Goal: Navigation & Orientation: Find specific page/section

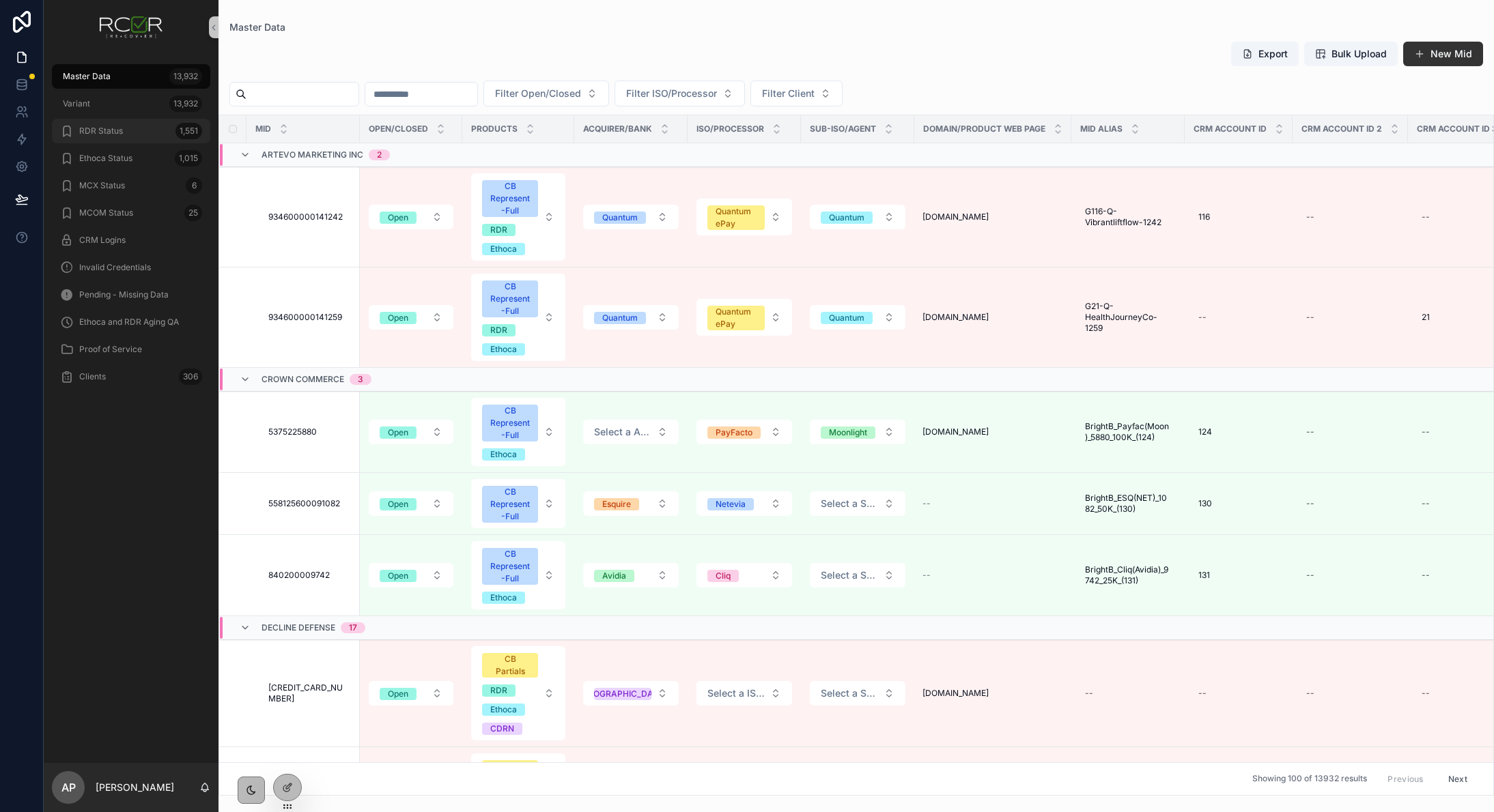
click at [125, 133] on div "RDR Status 1,551" at bounding box center [131, 131] width 142 height 22
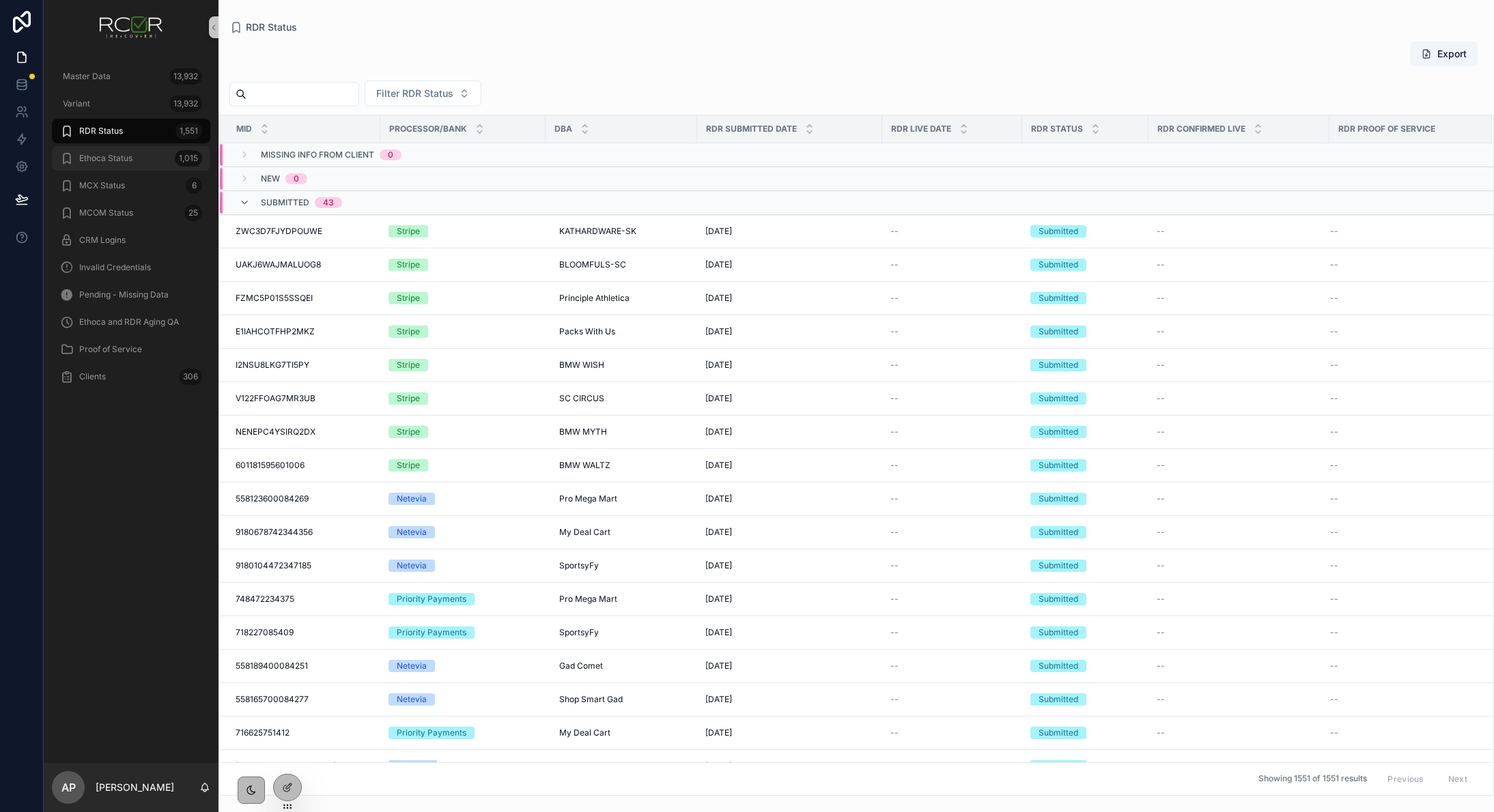
click at [111, 162] on span "Ethoca Status" at bounding box center [106, 158] width 53 height 11
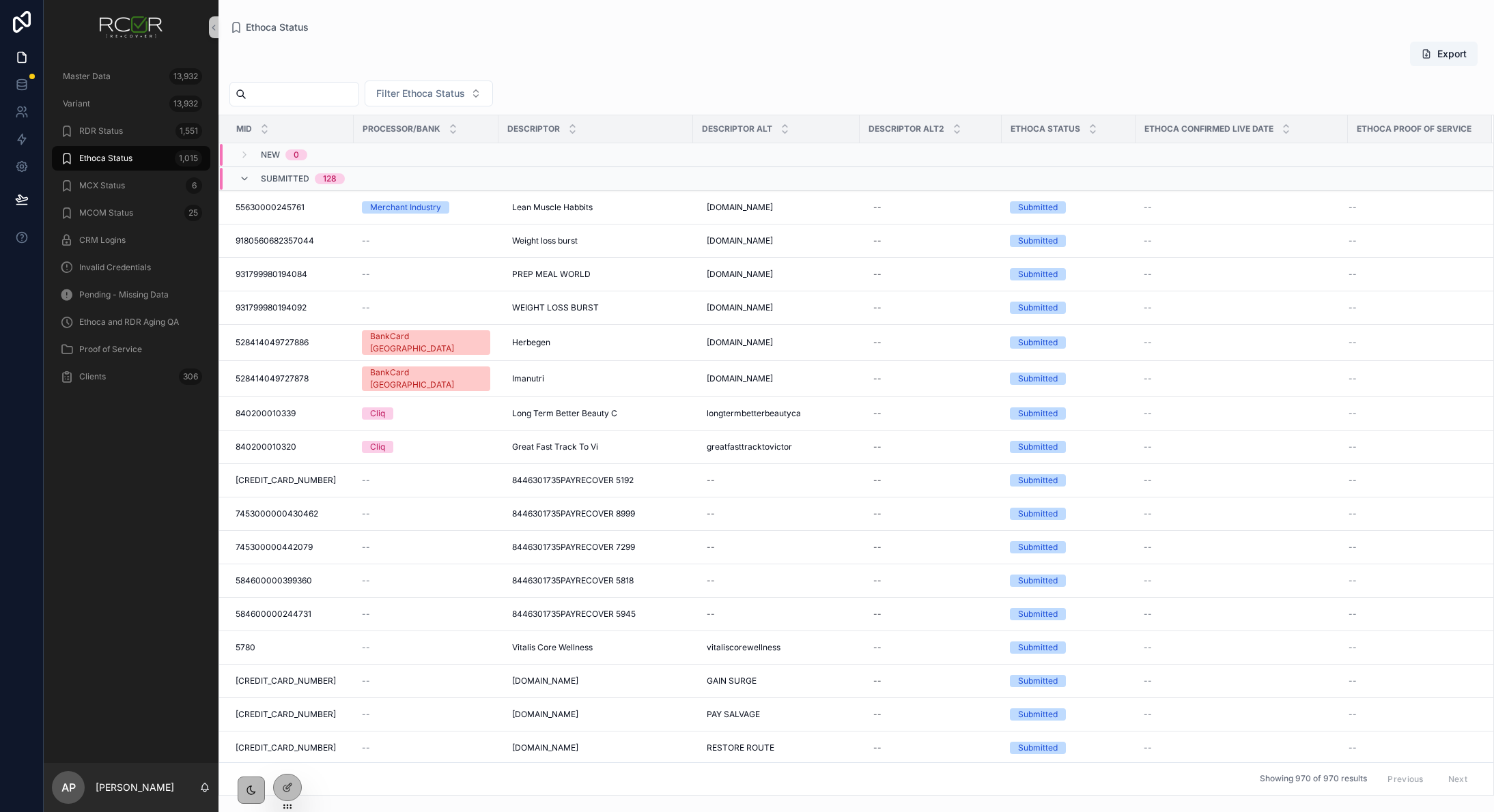
click at [141, 454] on div "Master Data 13,932 Variant 13,932 RDR Status 1,551 Ethoca Status 1,015 MCX Stat…" at bounding box center [131, 409] width 175 height 708
click at [124, 131] on div "RDR Status 1,551" at bounding box center [131, 131] width 142 height 22
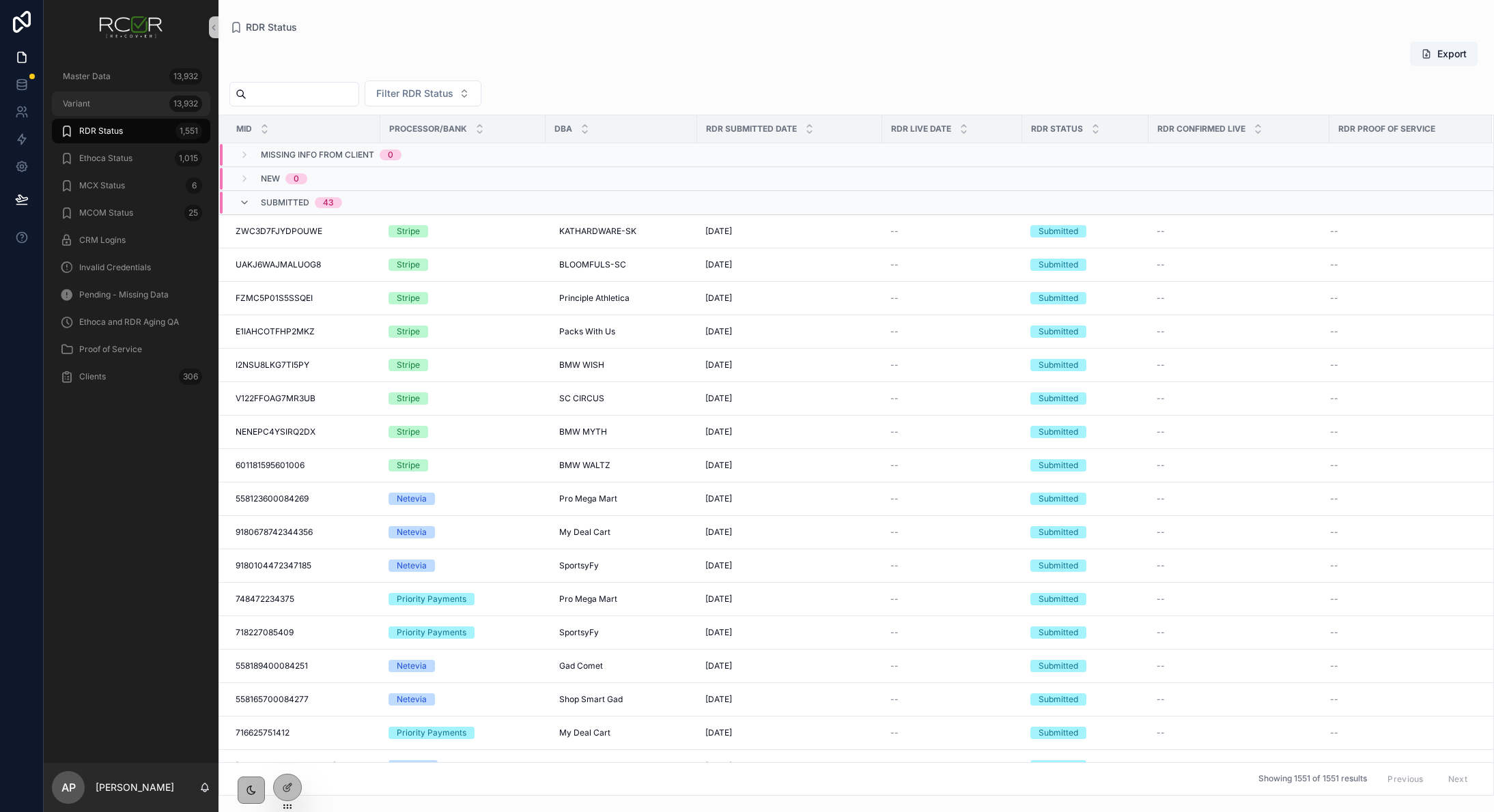
click at [92, 104] on div "Variant 13,932" at bounding box center [131, 104] width 142 height 22
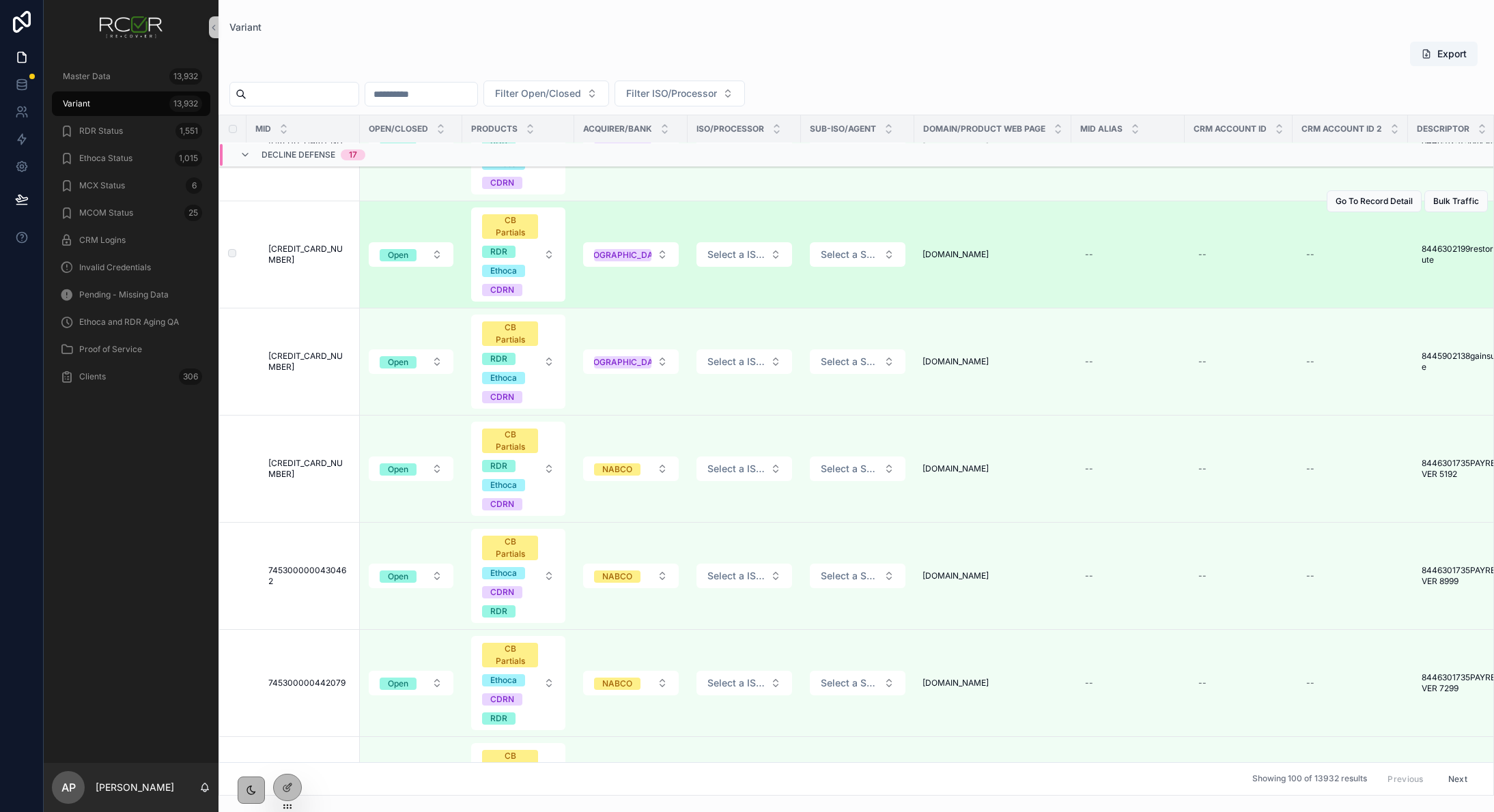
scroll to position [136, 0]
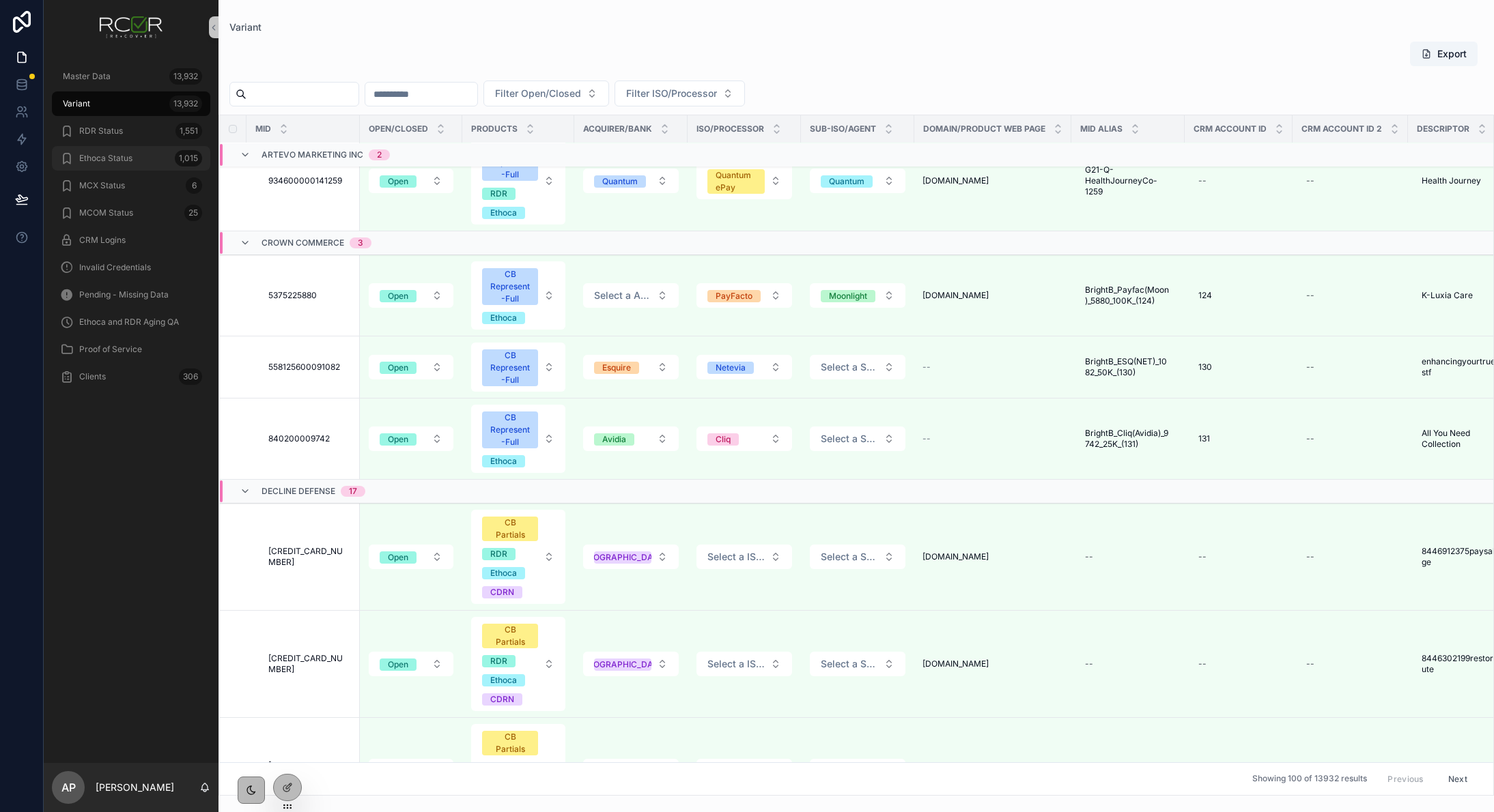
click at [134, 154] on div "Ethoca Status 1,015" at bounding box center [131, 158] width 142 height 22
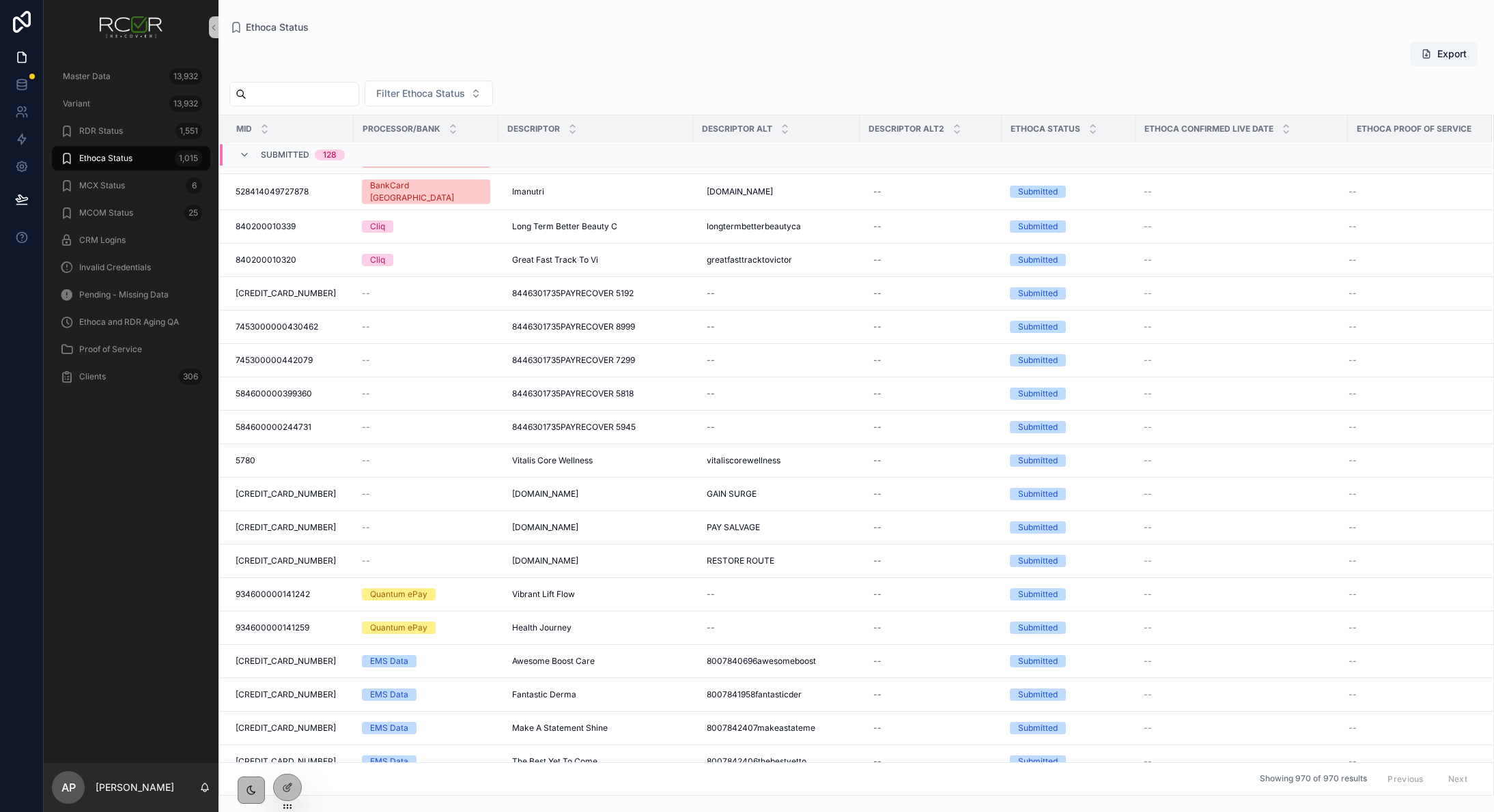
scroll to position [561, 0]
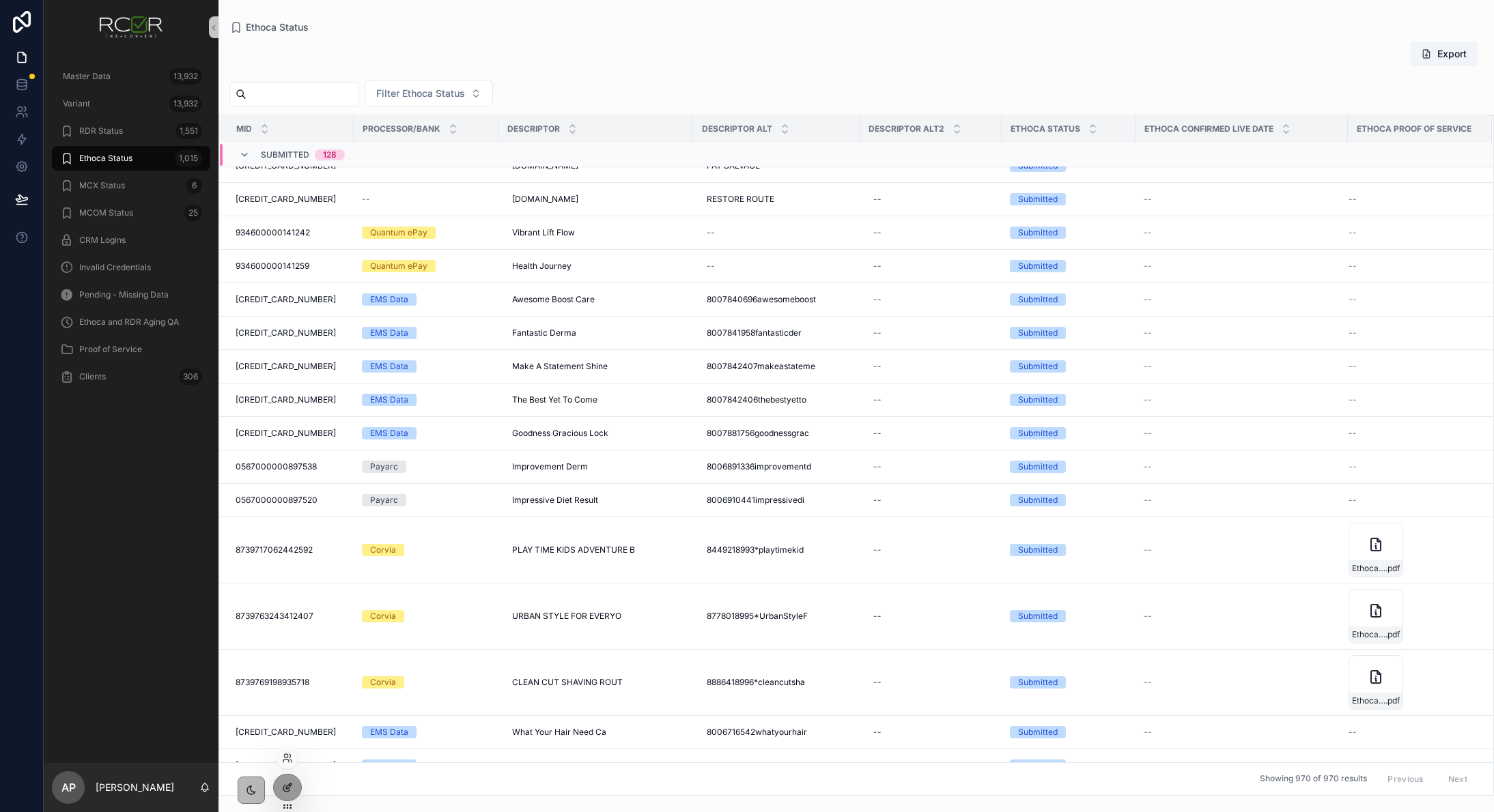
drag, startPoint x: 286, startPoint y: 790, endPoint x: 293, endPoint y: 789, distance: 7.1
click at [293, 789] on div at bounding box center [287, 788] width 27 height 26
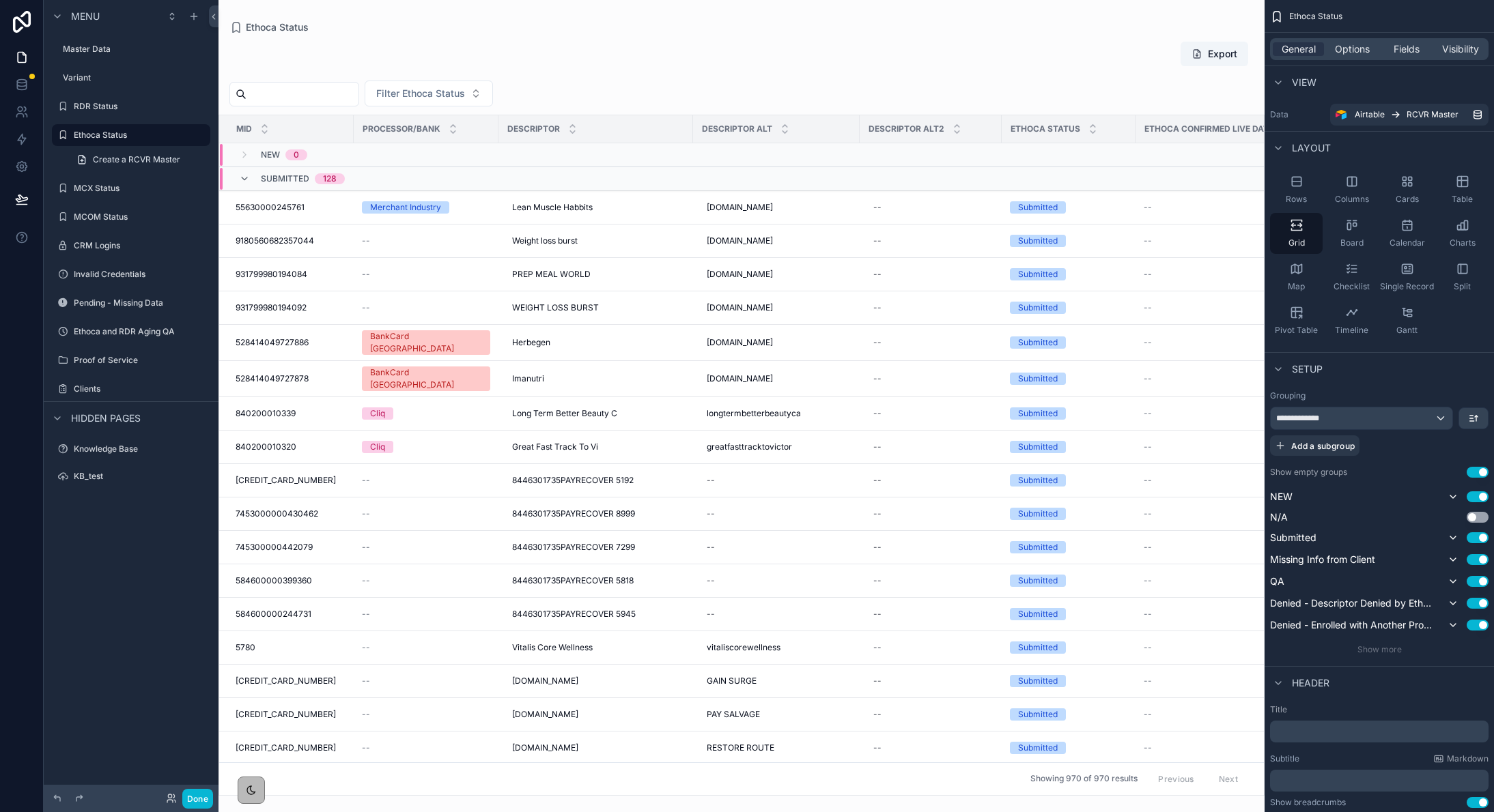
drag, startPoint x: 400, startPoint y: 792, endPoint x: 578, endPoint y: 785, distance: 178.1
click at [578, 785] on div "scrollable content" at bounding box center [741, 406] width 1046 height 812
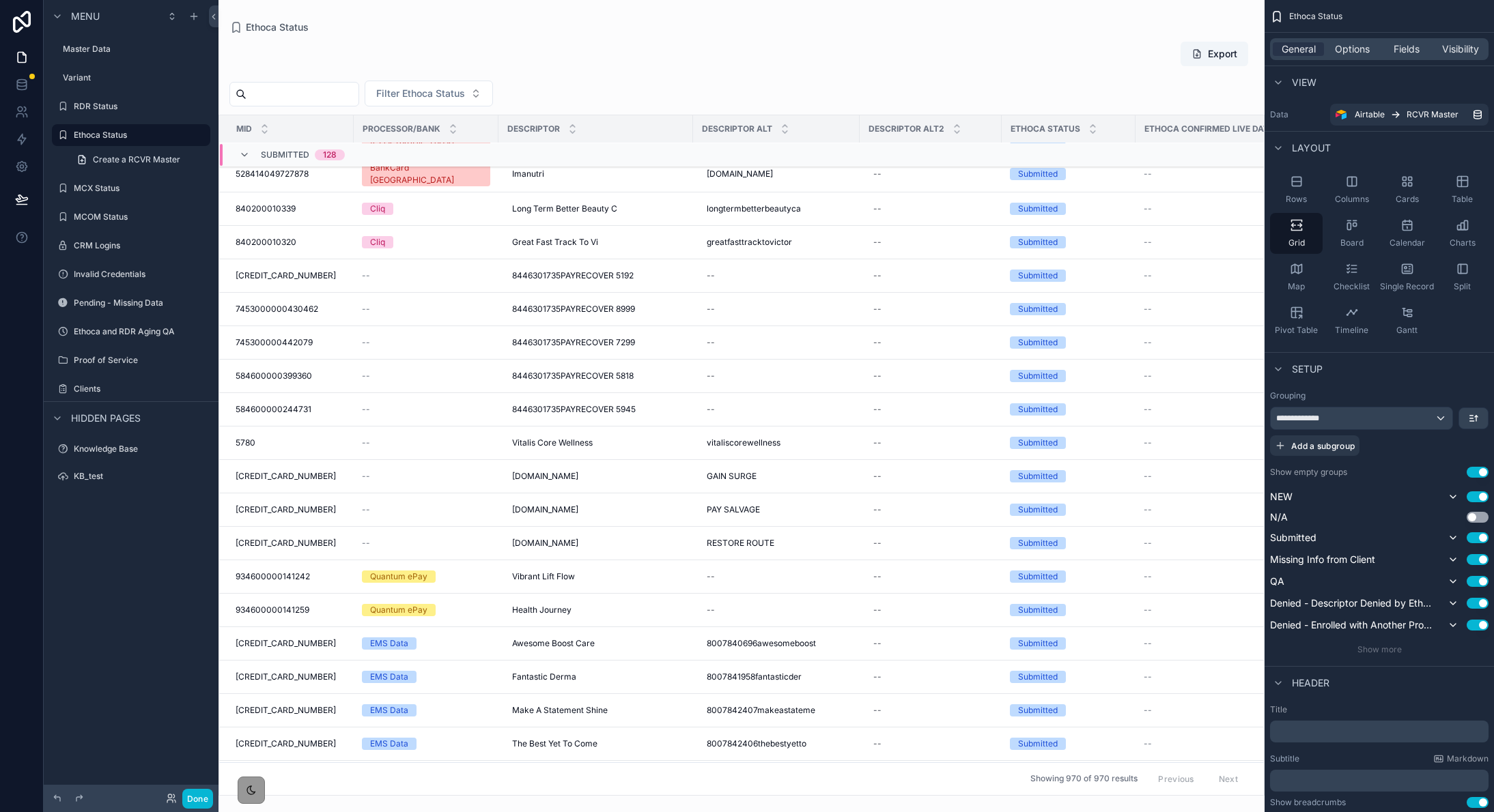
click at [251, 790] on icon "scrollable content" at bounding box center [251, 790] width 8 height 8
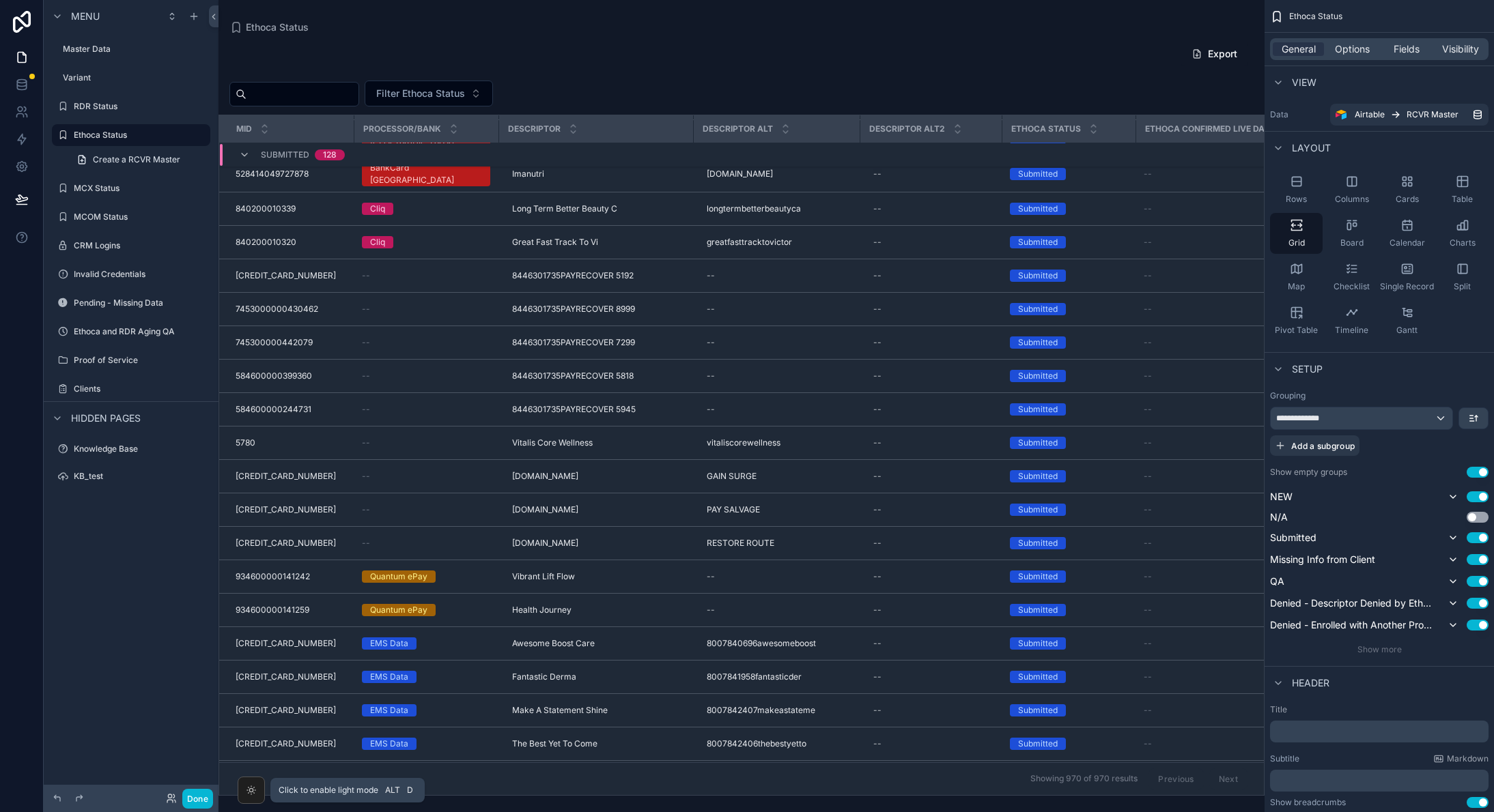
click at [254, 792] on icon "scrollable content" at bounding box center [251, 790] width 11 height 11
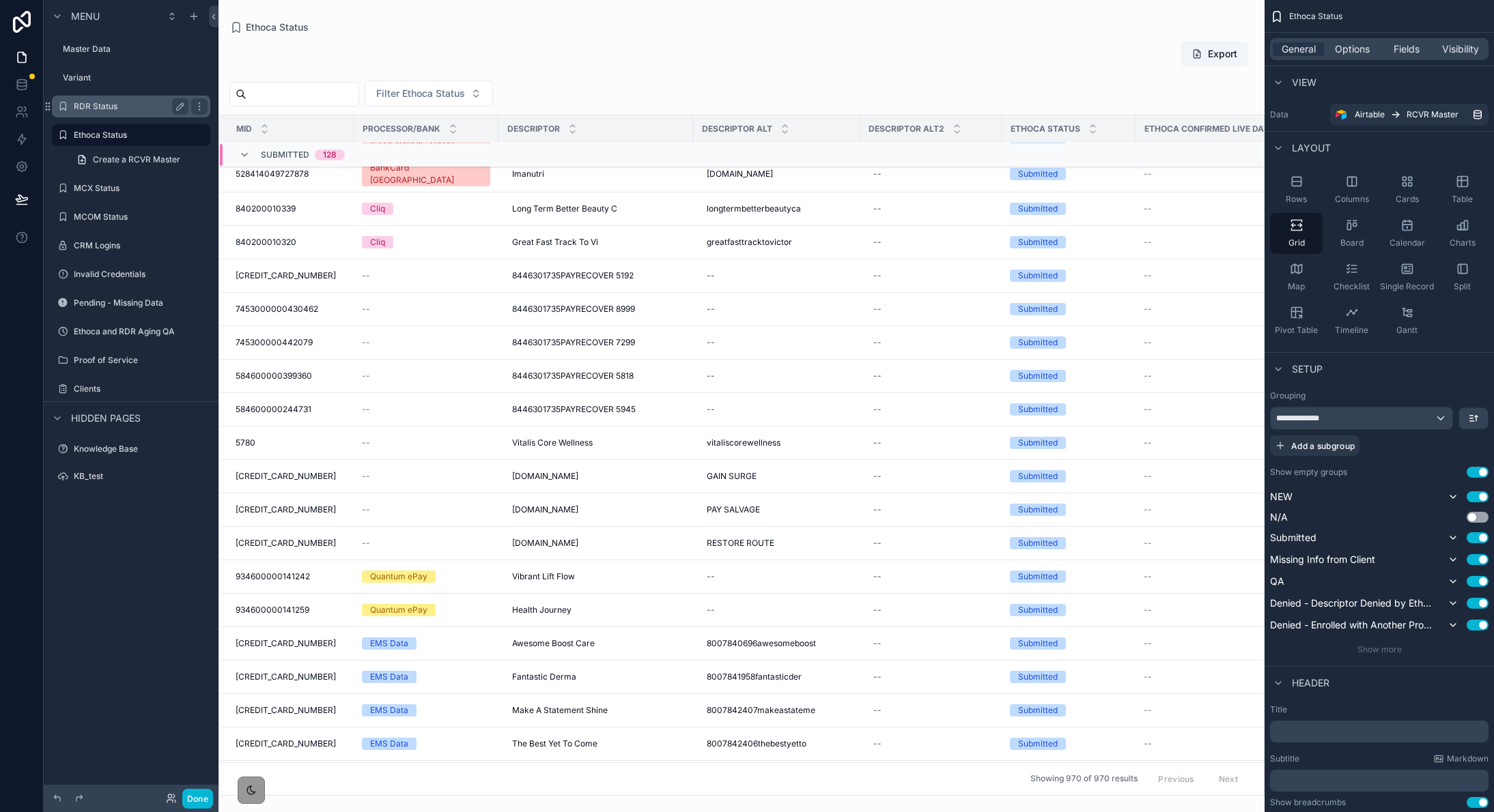
click at [109, 104] on label "RDR Status" at bounding box center [128, 106] width 109 height 11
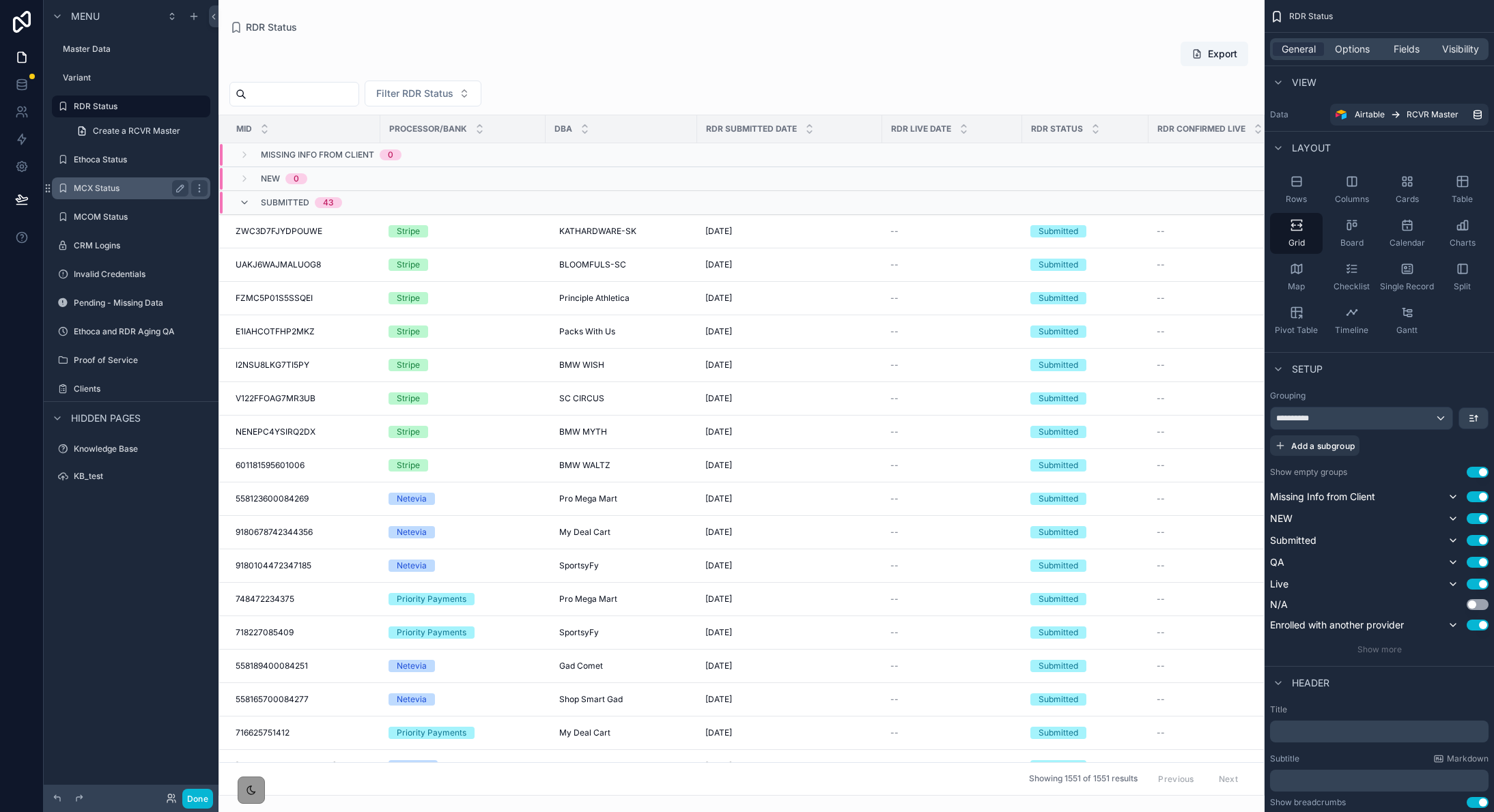
click at [123, 190] on label "MCX Status" at bounding box center [128, 188] width 109 height 11
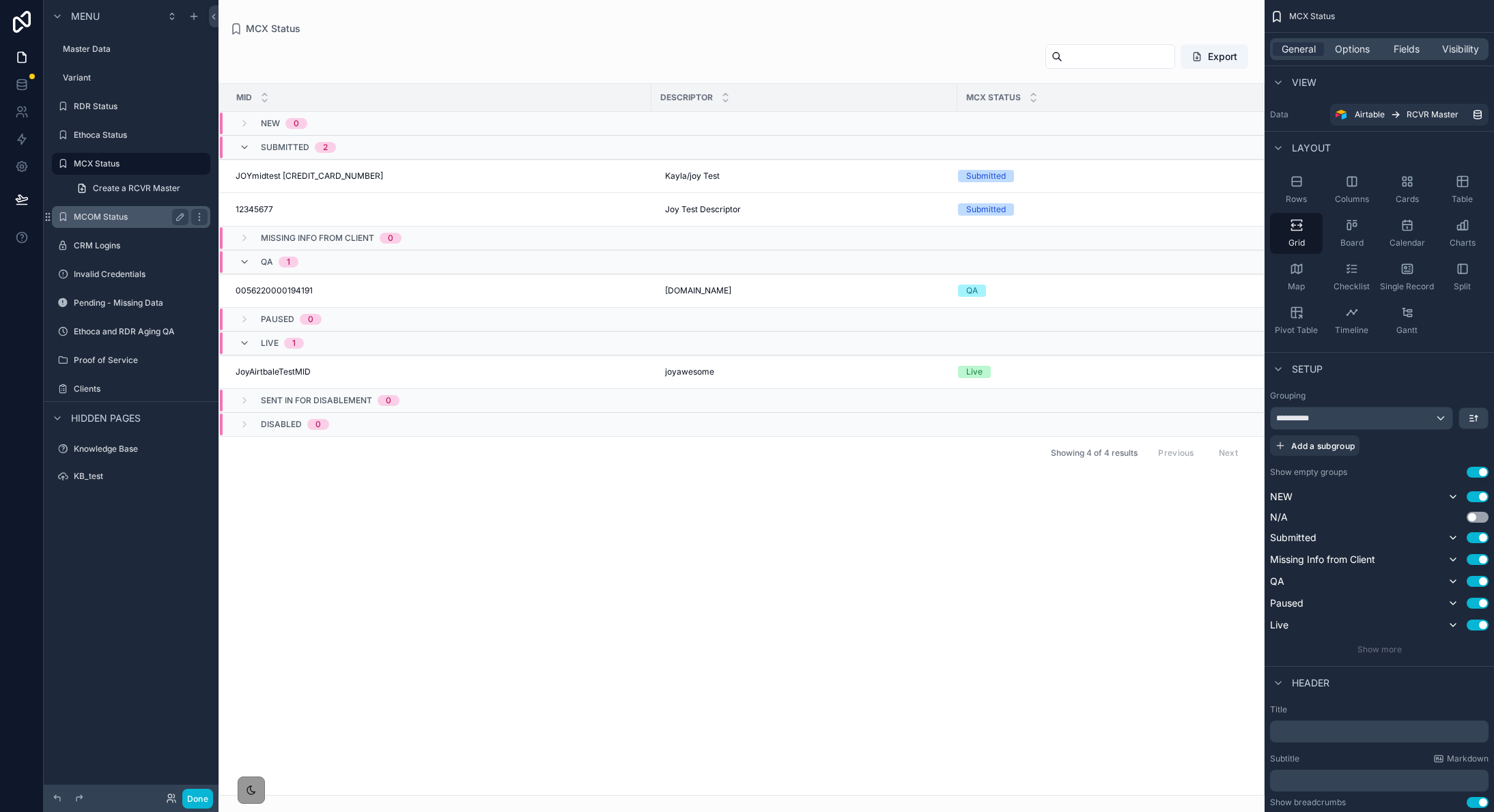
click at [111, 218] on label "MCOM Status" at bounding box center [128, 217] width 109 height 11
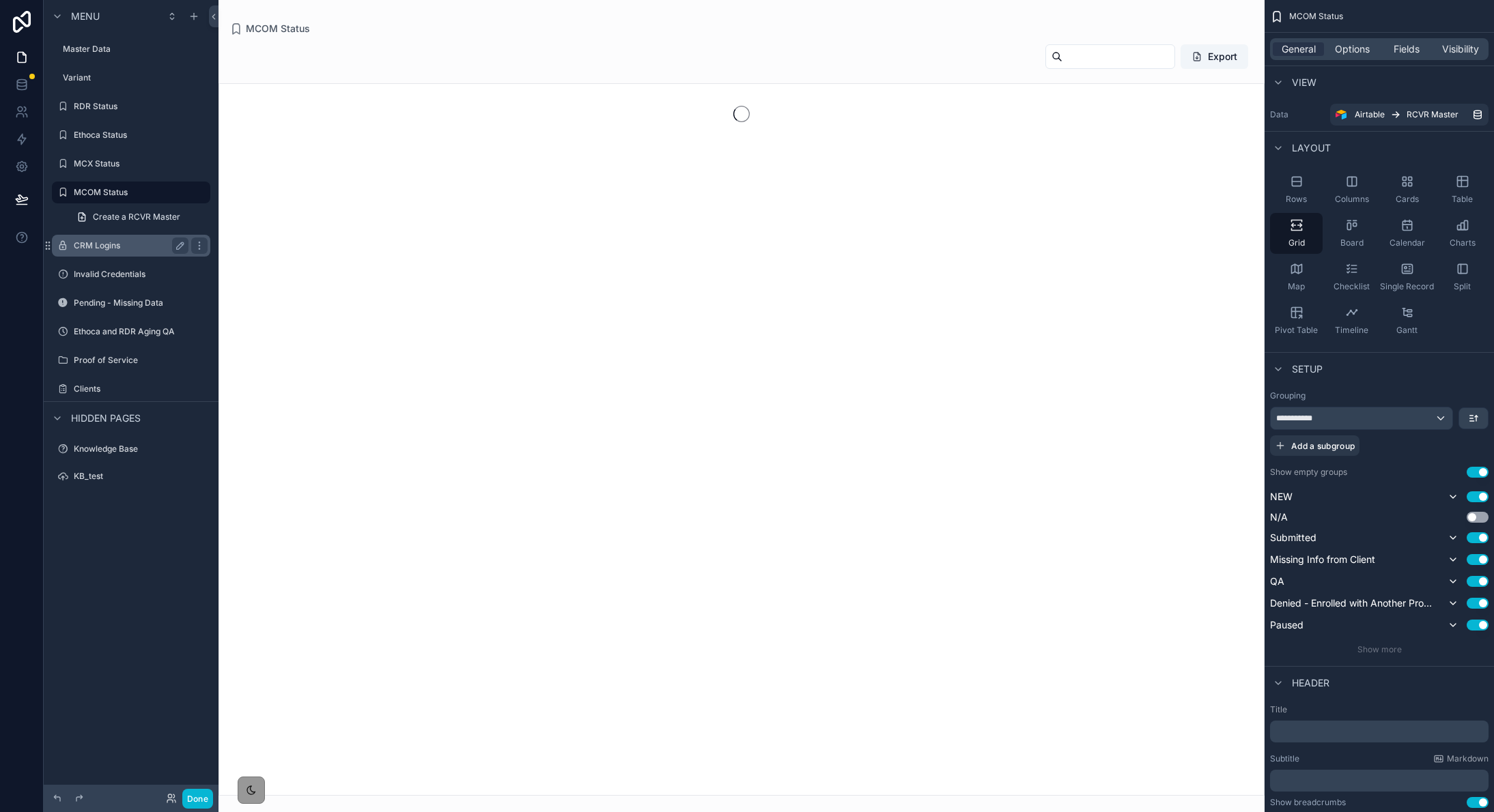
click at [97, 244] on label "CRM Logins" at bounding box center [128, 246] width 109 height 11
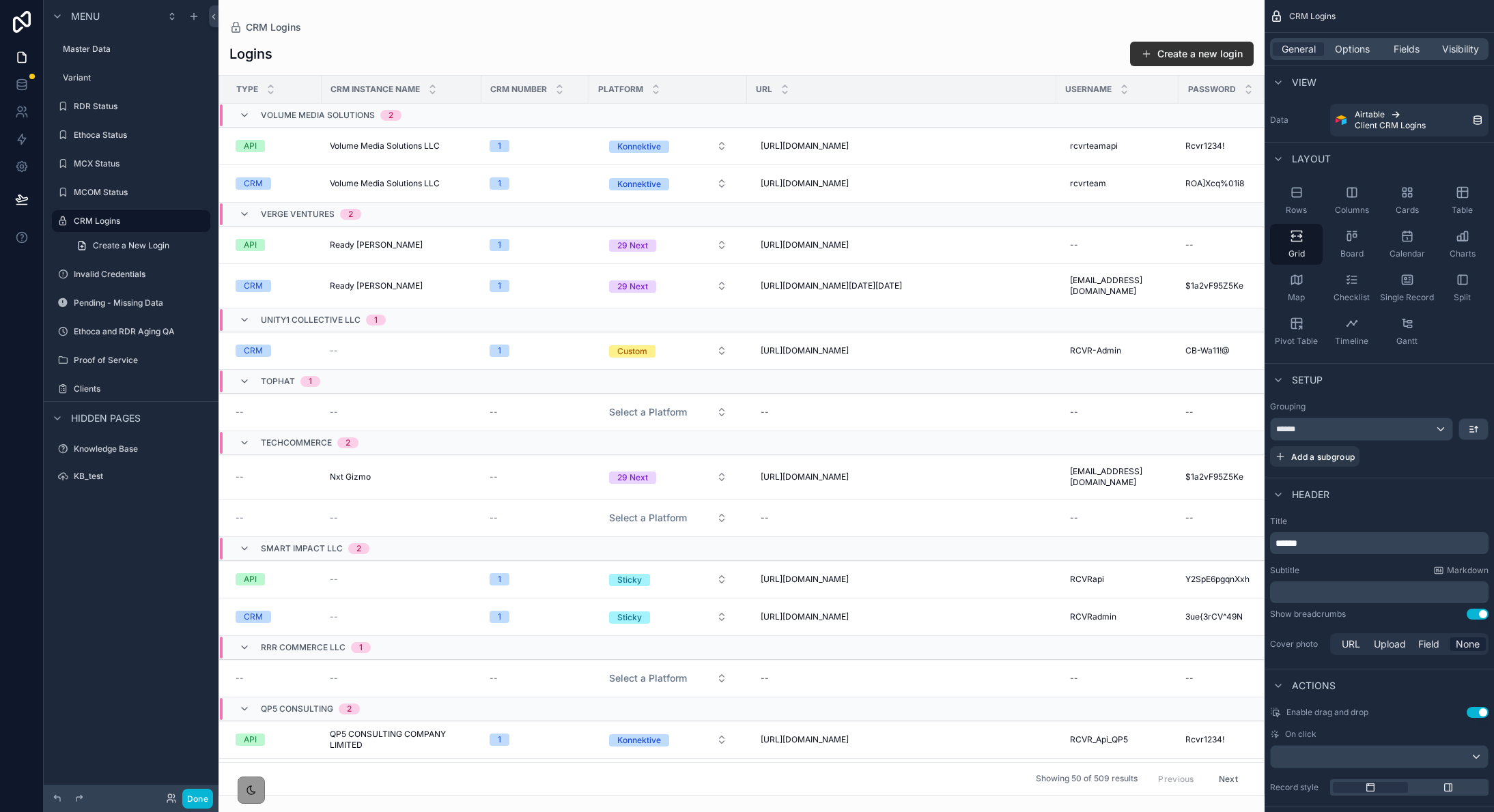
scroll to position [69, 0]
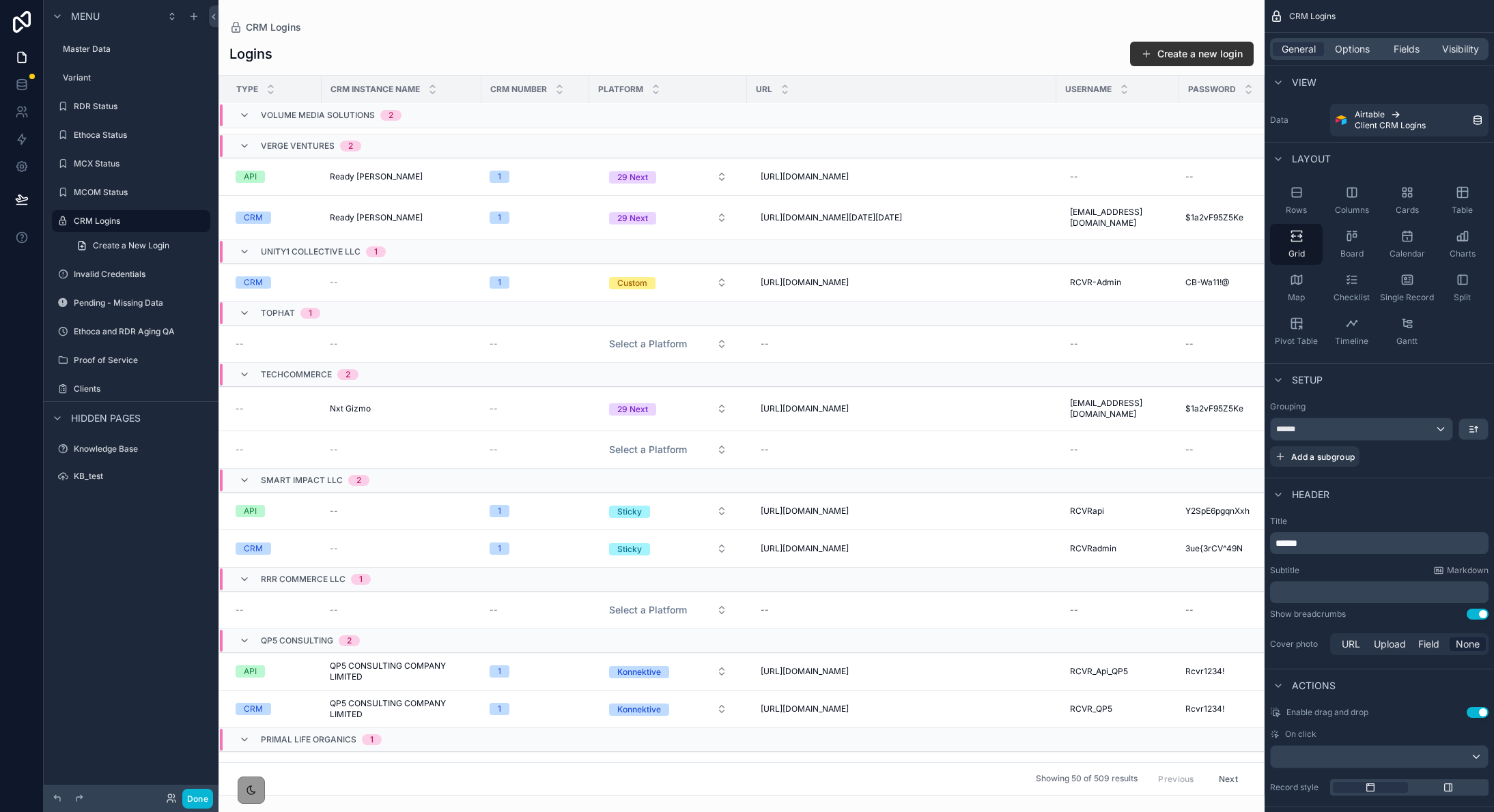
drag, startPoint x: 629, startPoint y: 792, endPoint x: 743, endPoint y: 790, distance: 114.0
click at [743, 790] on div "scrollable content" at bounding box center [741, 406] width 1046 height 812
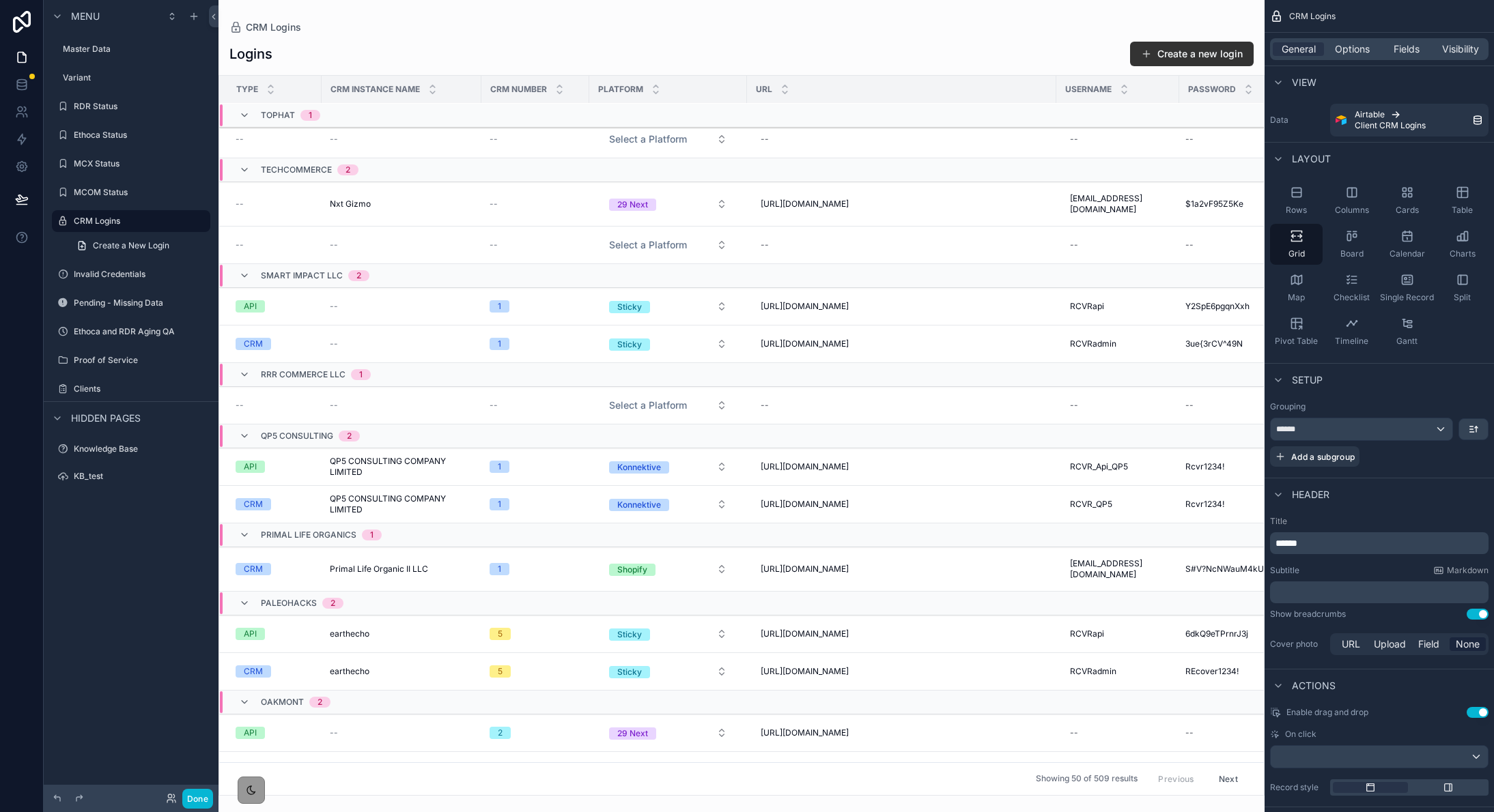
scroll to position [0, 0]
